Goal: Task Accomplishment & Management: Use online tool/utility

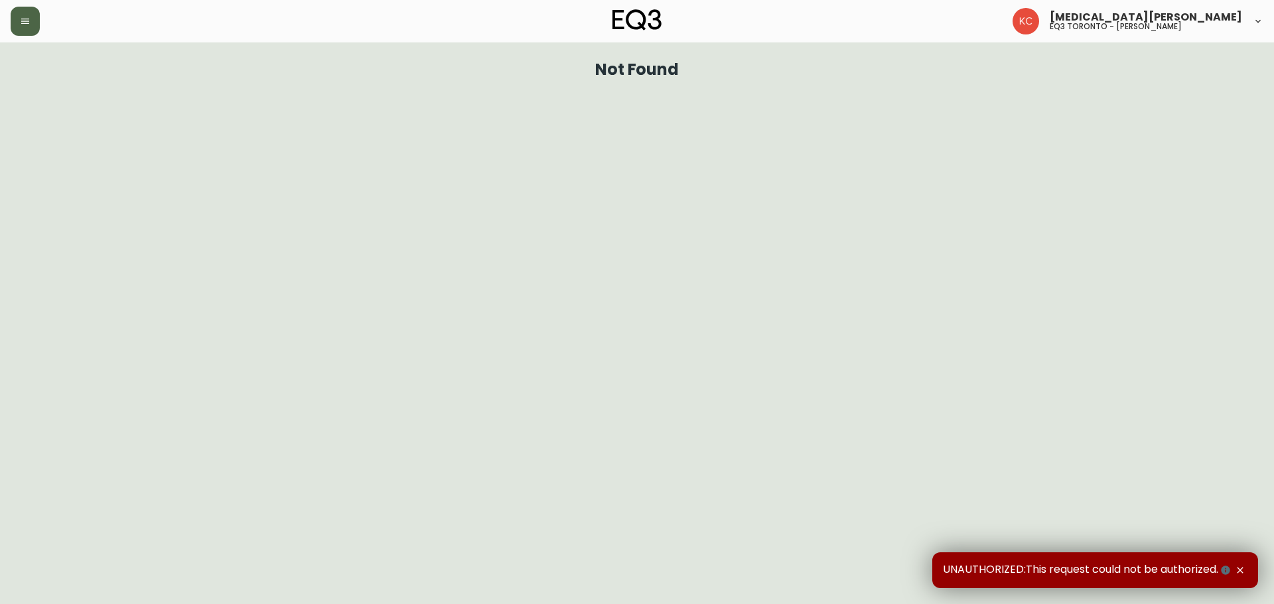
click at [27, 15] on button "button" at bounding box center [25, 21] width 29 height 29
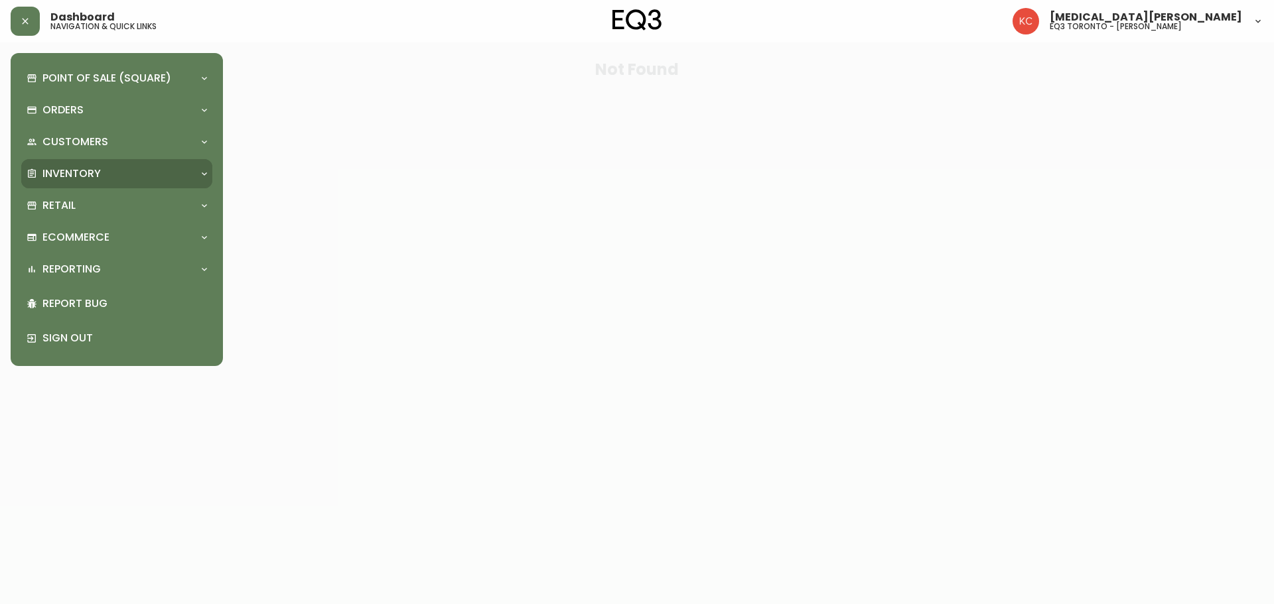
drag, startPoint x: 90, startPoint y: 174, endPoint x: 92, endPoint y: 198, distance: 24.0
click at [90, 174] on p "Inventory" at bounding box center [71, 174] width 58 height 15
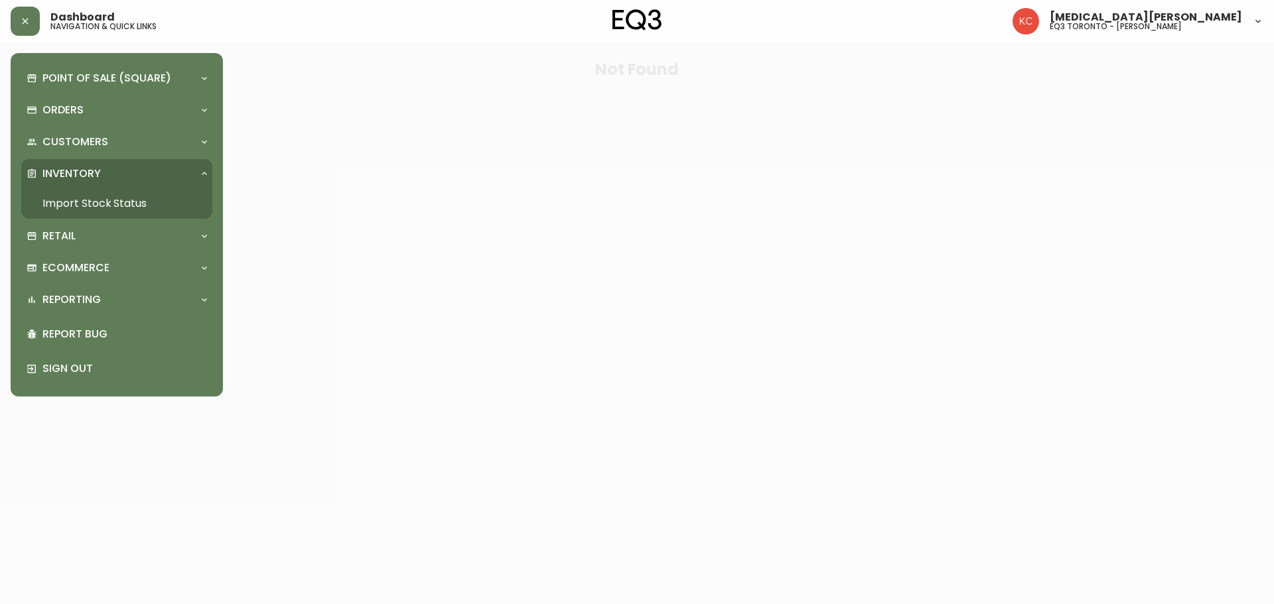
click at [111, 202] on link "Import Stock Status" at bounding box center [116, 203] width 191 height 31
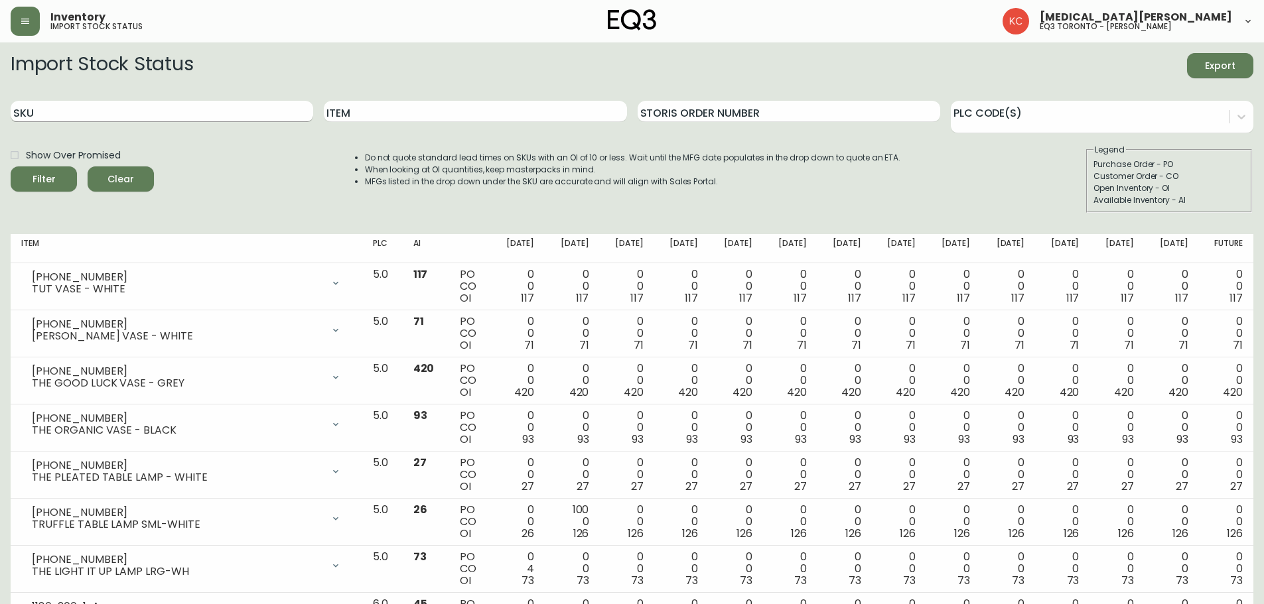
click at [216, 112] on input "SKU" at bounding box center [162, 111] width 303 height 21
paste input "[PHONE_NUMBER]"
type input "[PHONE_NUMBER]"
click at [11, 167] on button "Filter" at bounding box center [44, 179] width 66 height 25
